Goal: Task Accomplishment & Management: Use online tool/utility

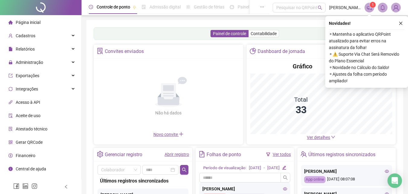
click at [402, 25] on icon "close" at bounding box center [401, 23] width 4 height 4
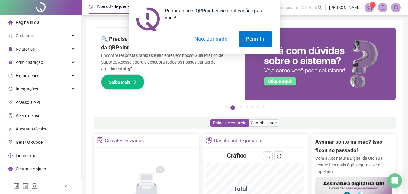
click at [219, 40] on button "Não, obrigado" at bounding box center [211, 38] width 48 height 15
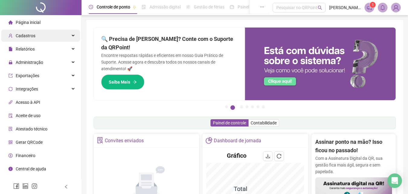
click at [73, 34] on div "Cadastros" at bounding box center [40, 36] width 79 height 12
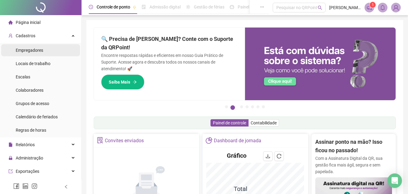
click at [39, 48] on span "Empregadores" at bounding box center [30, 50] width 28 height 5
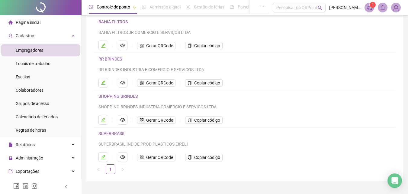
scroll to position [61, 0]
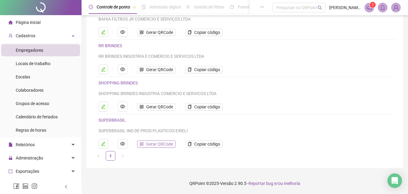
click at [164, 144] on span "Gerar QRCode" at bounding box center [159, 144] width 27 height 7
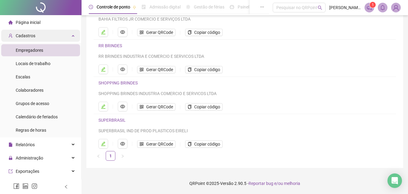
click at [56, 35] on div "Cadastros" at bounding box center [40, 36] width 79 height 12
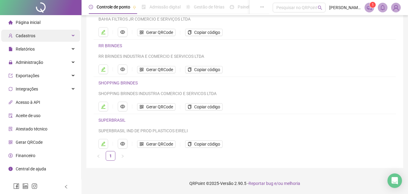
click at [69, 35] on div "Cadastros" at bounding box center [40, 36] width 79 height 12
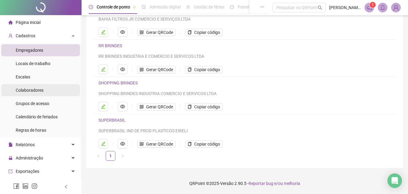
click at [41, 92] on span "Colaboradores" at bounding box center [30, 90] width 28 height 5
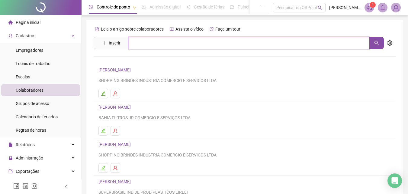
click at [158, 42] on input "text" at bounding box center [249, 43] width 241 height 12
click at [377, 43] on icon "search" at bounding box center [376, 42] width 5 height 5
type input "*****"
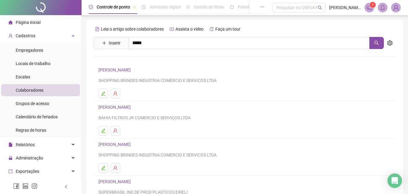
click at [137, 58] on link "[PERSON_NAME]" at bounding box center [121, 60] width 32 height 5
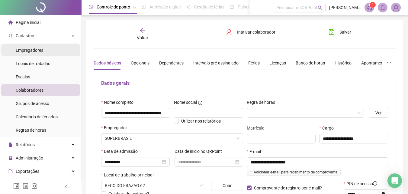
click at [45, 51] on li "Empregadores" at bounding box center [40, 50] width 79 height 12
